Goal: Task Accomplishment & Management: Manage account settings

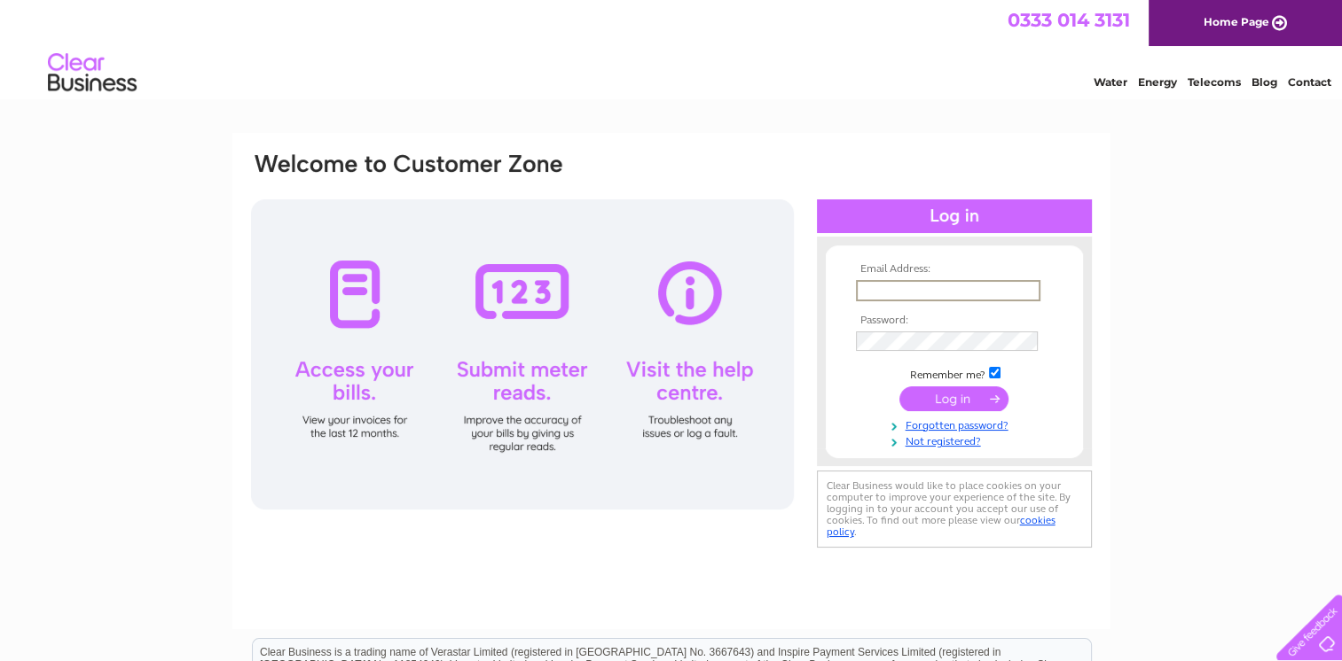
type input "[EMAIL_ADDRESS][DOMAIN_NAME]"
click at [951, 396] on input "submit" at bounding box center [953, 398] width 109 height 25
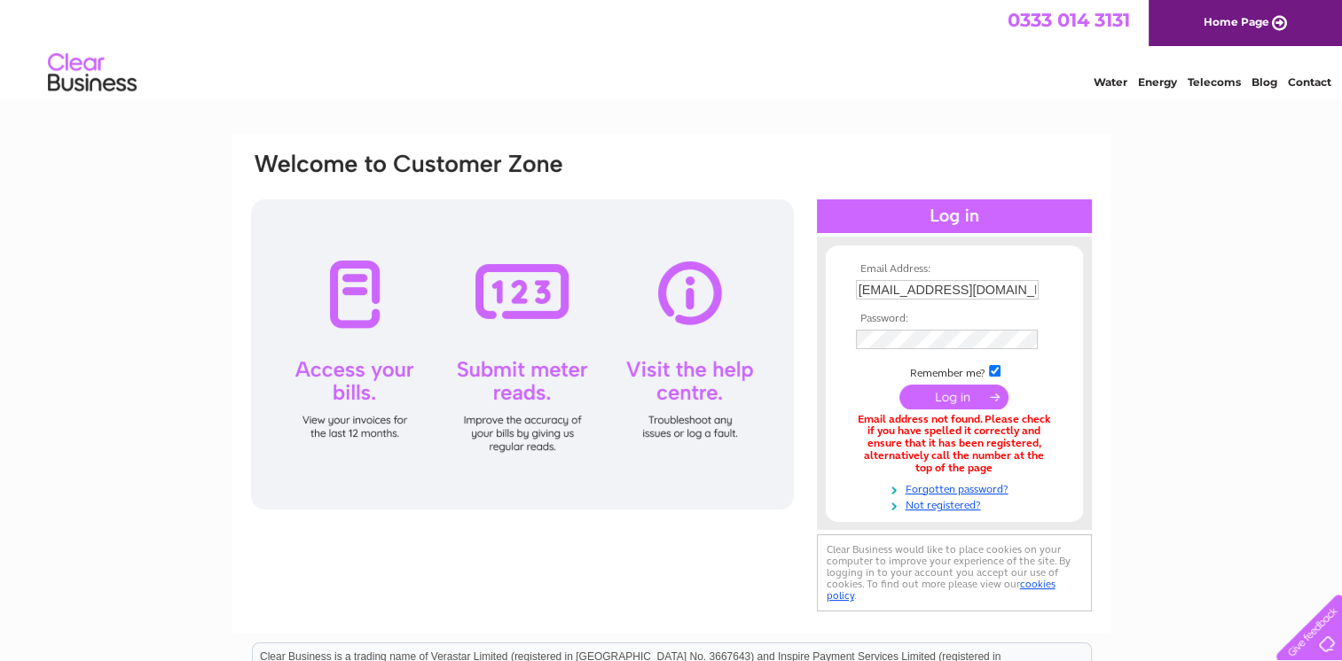
click at [990, 290] on input "info@jamiesonproperties.co.uk" at bounding box center [947, 290] width 183 height 20
click at [975, 294] on input "info@s.co.uk" at bounding box center [948, 290] width 184 height 21
type input "i"
type input "info@jamiesonsscrap.co.uk"
click at [971, 395] on input "submit" at bounding box center [953, 398] width 109 height 25
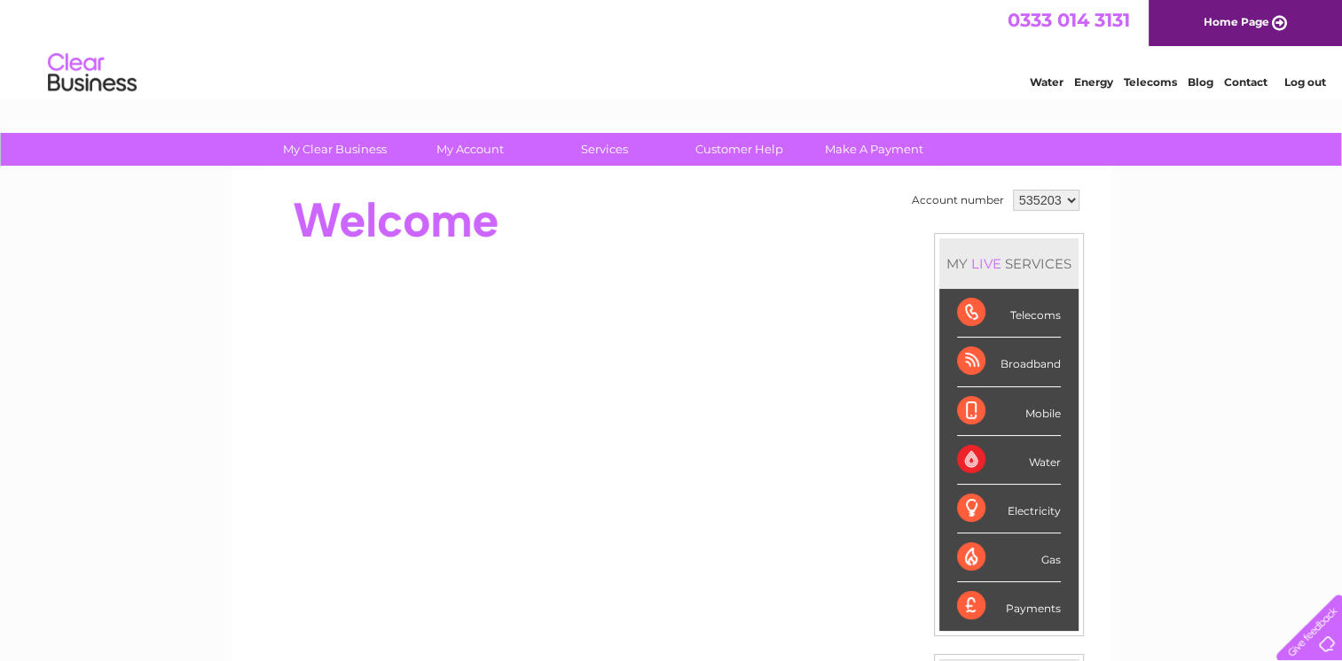
click at [1061, 203] on select "535203 939708 982635" at bounding box center [1046, 200] width 67 height 21
select select "939708"
click at [1013, 190] on select "535203 939708 982635" at bounding box center [1046, 200] width 67 height 21
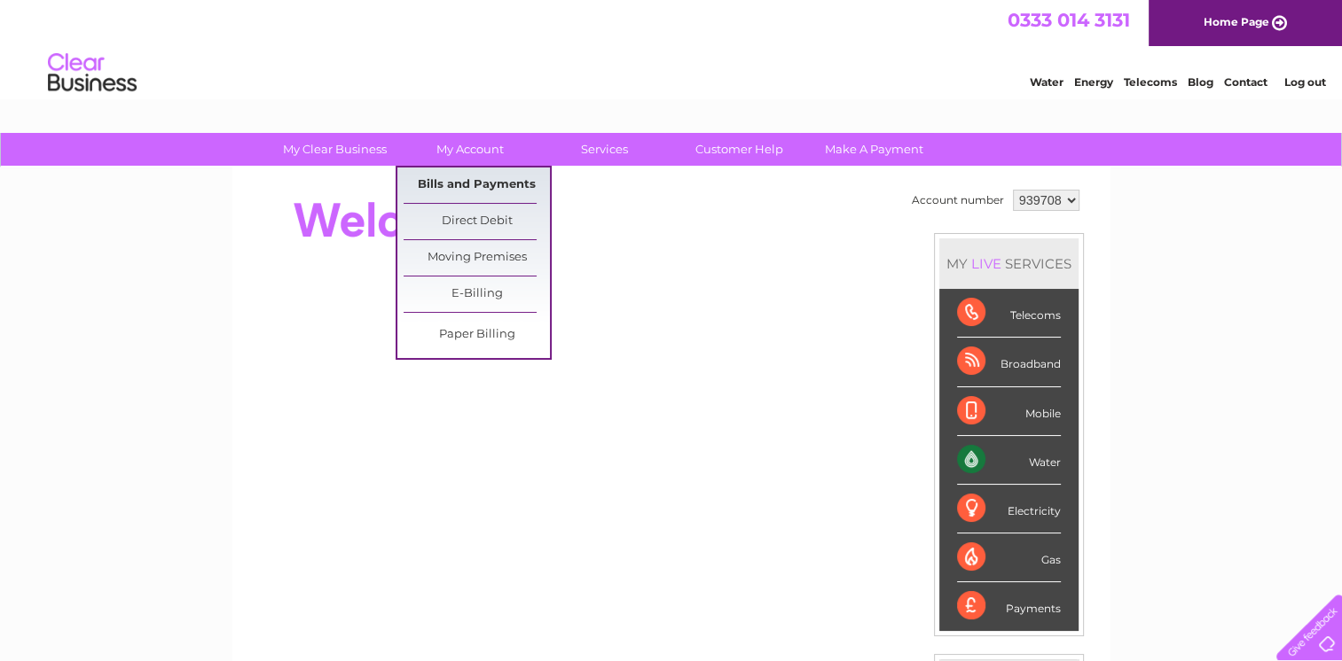
click at [482, 173] on link "Bills and Payments" at bounding box center [476, 185] width 146 height 35
click at [482, 186] on link "Bills and Payments" at bounding box center [476, 185] width 146 height 35
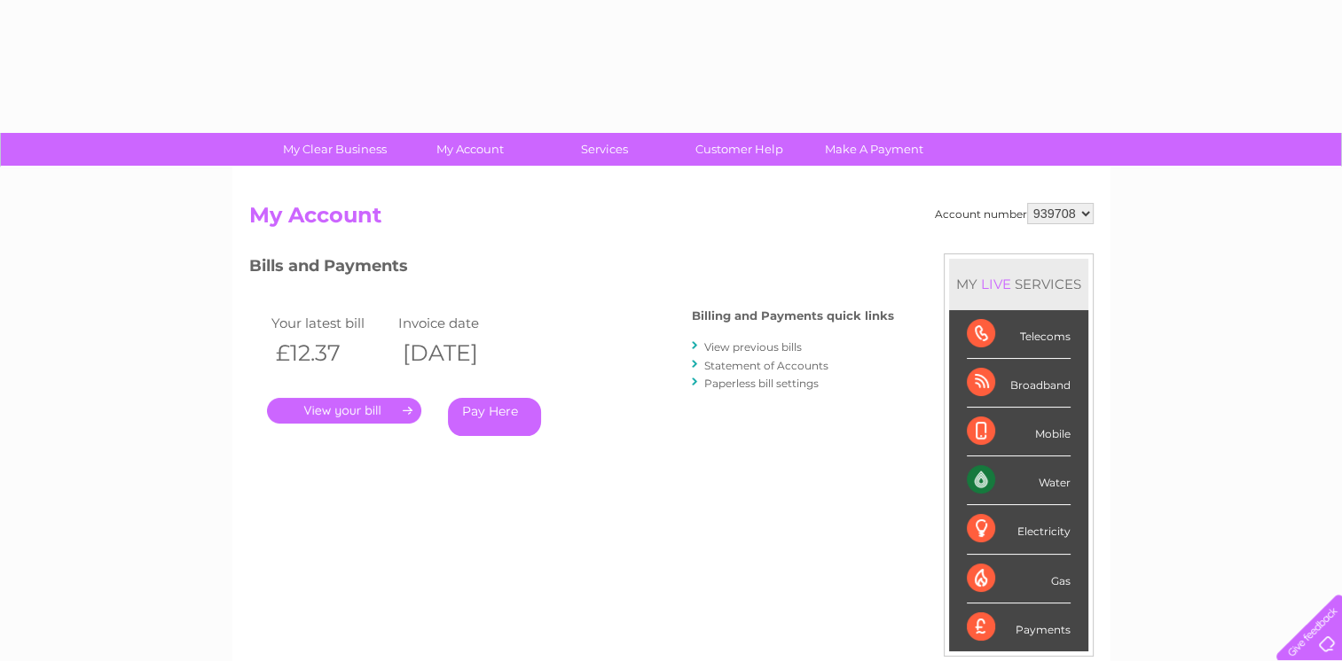
click at [348, 412] on link "." at bounding box center [344, 411] width 154 height 26
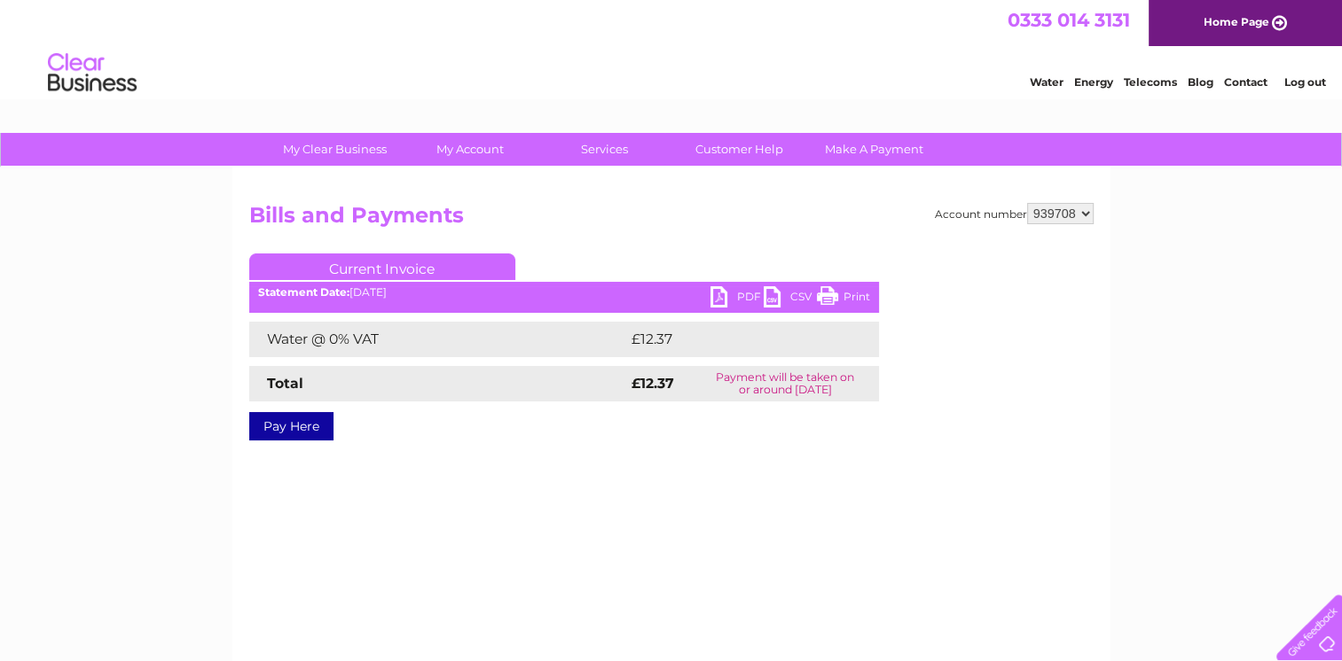
click at [733, 297] on link "PDF" at bounding box center [736, 299] width 53 height 26
click at [724, 297] on link "PDF" at bounding box center [736, 299] width 53 height 26
click at [1298, 86] on link "Log out" at bounding box center [1304, 81] width 42 height 13
